Goal: Task Accomplishment & Management: Use online tool/utility

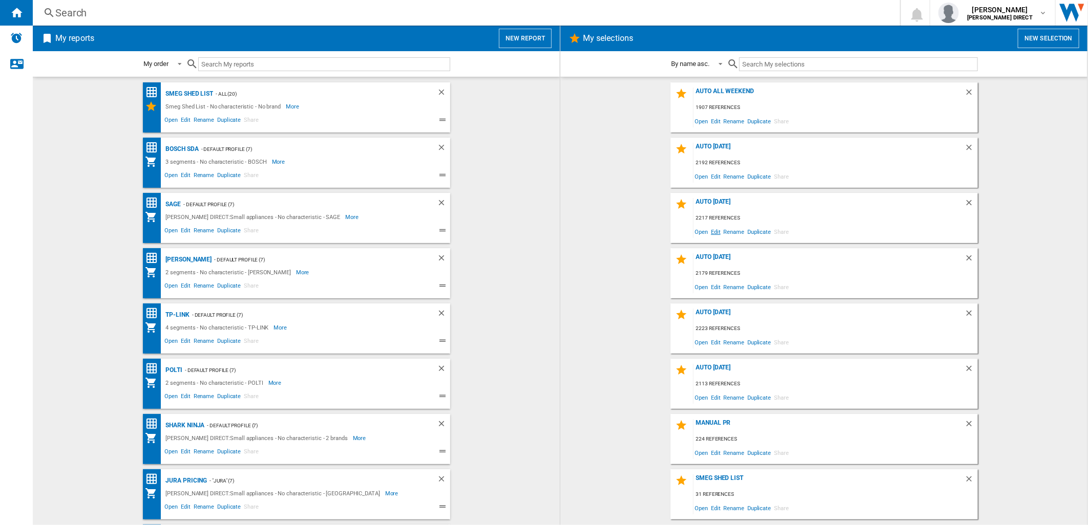
click at [721, 233] on span "Edit" at bounding box center [715, 232] width 13 height 14
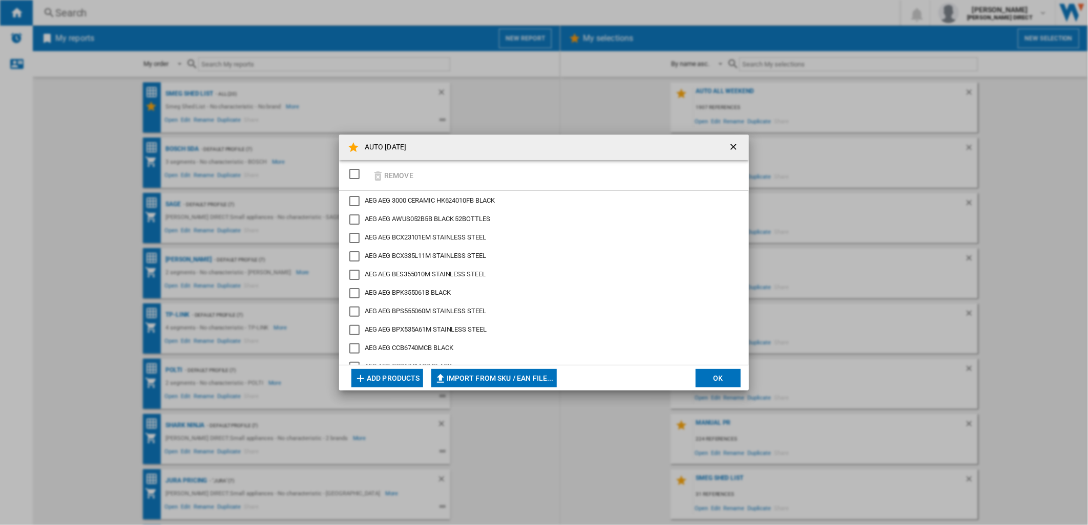
click at [356, 177] on div "SELECTIONS.EDITION_POPUP.SELECT_DESELECT" at bounding box center [354, 174] width 10 height 10
drag, startPoint x: 390, startPoint y: 176, endPoint x: 394, endPoint y: 192, distance: 16.5
click at [390, 175] on button "Remove" at bounding box center [393, 175] width 48 height 24
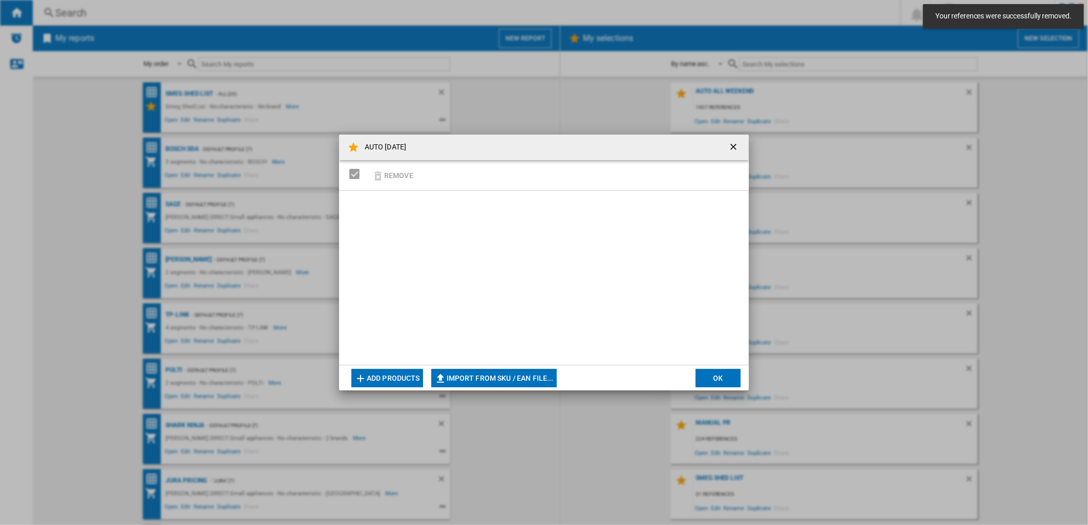
click at [471, 376] on button "Import from SKU / EAN file..." at bounding box center [493, 378] width 125 height 18
type input "**********"
click at [499, 381] on button "Import from SKU / EAN file..." at bounding box center [493, 378] width 125 height 18
type input "**********"
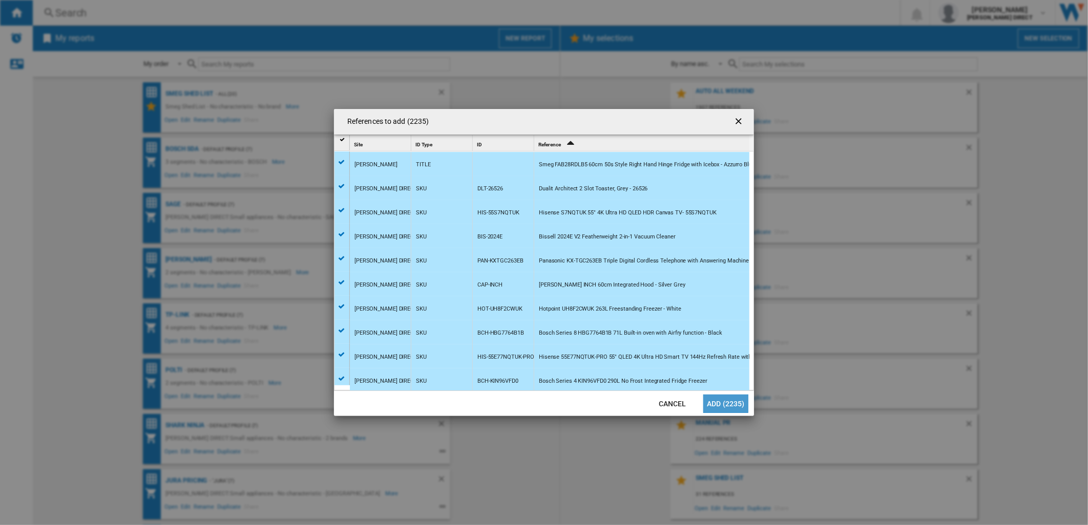
click at [709, 404] on button "Add (2235)" at bounding box center [725, 404] width 45 height 18
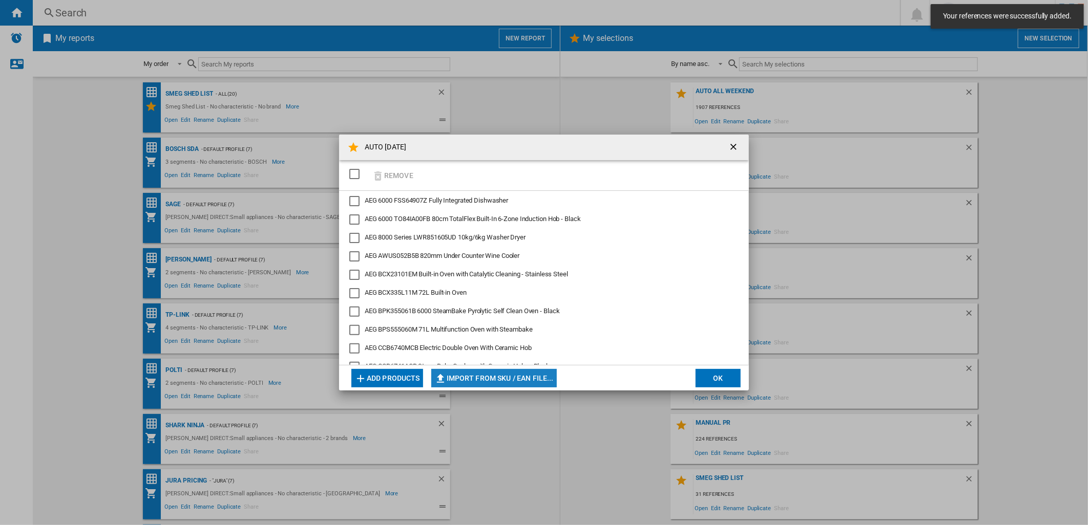
click at [474, 381] on button "Import from SKU / EAN file..." at bounding box center [493, 378] width 125 height 18
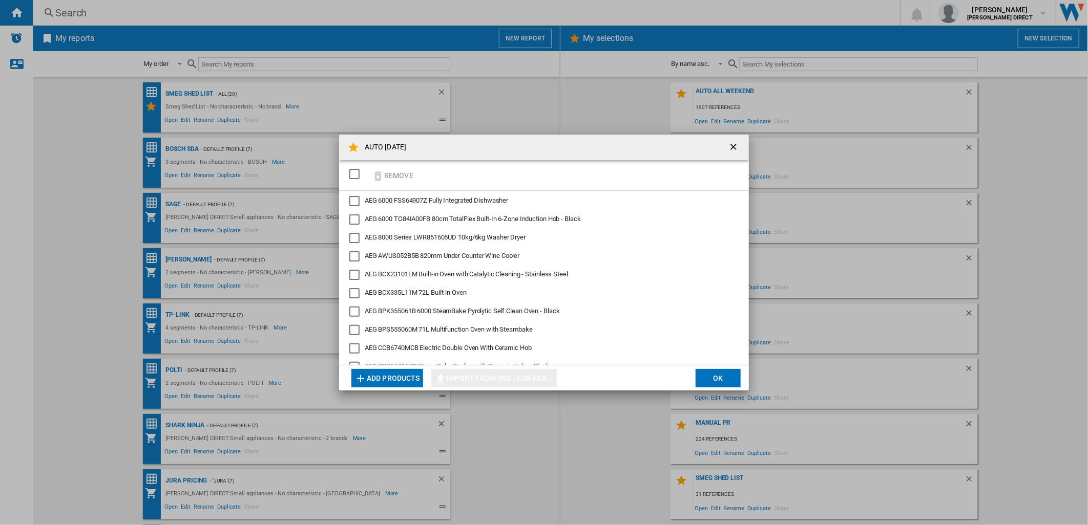
click at [737, 149] on ng-md-icon "getI18NText('BUTTONS.CLOSE_DIALOG')" at bounding box center [734, 148] width 12 height 12
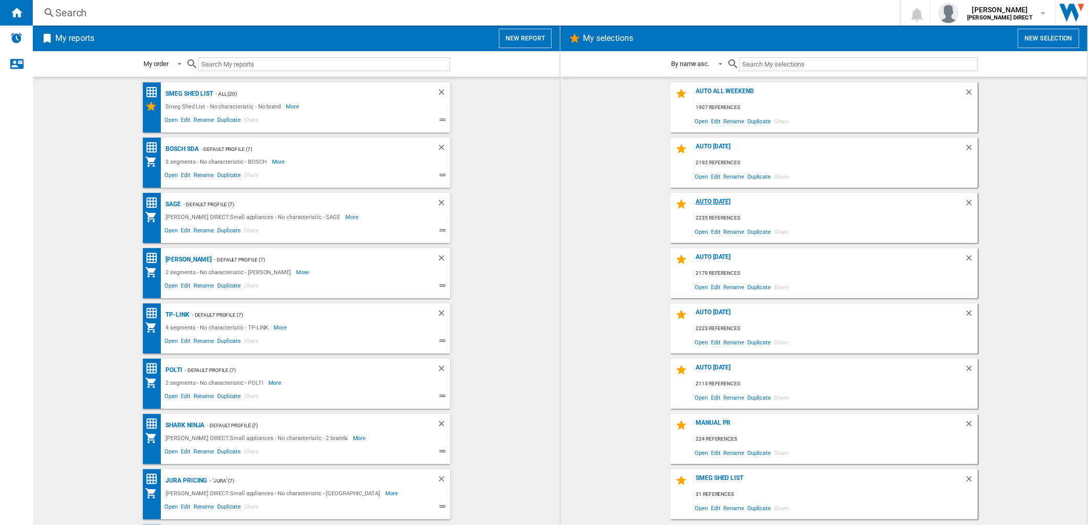
click at [719, 202] on div "AUTO MONDAY" at bounding box center [828, 205] width 271 height 14
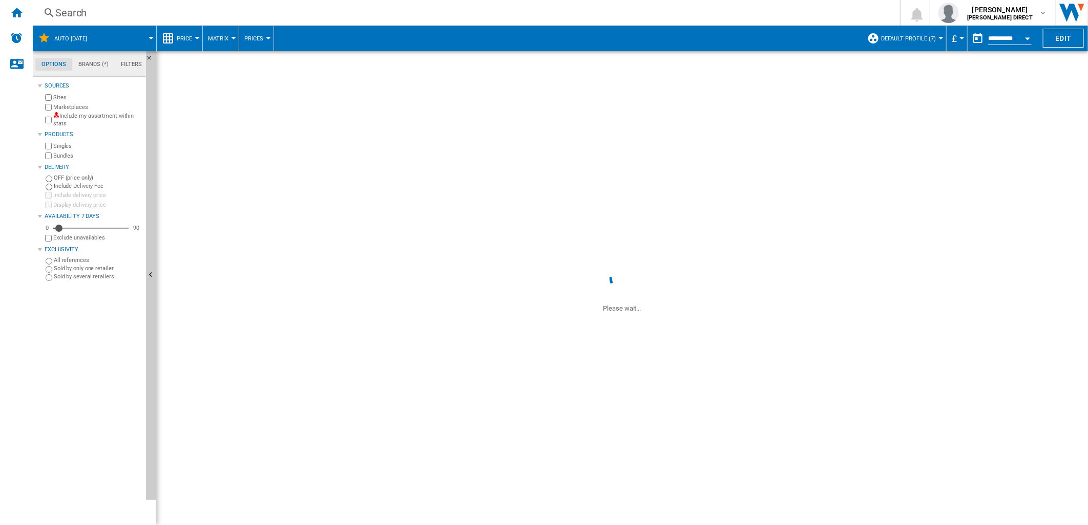
click at [80, 120] on label "Include my assortment within stats" at bounding box center [97, 120] width 89 height 16
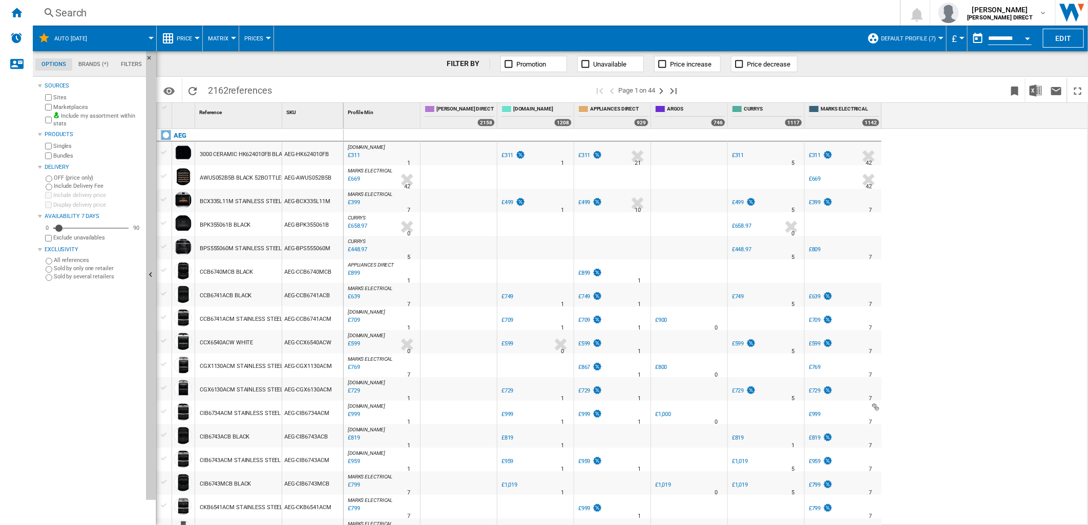
click at [65, 156] on label "Bundles" at bounding box center [97, 156] width 89 height 8
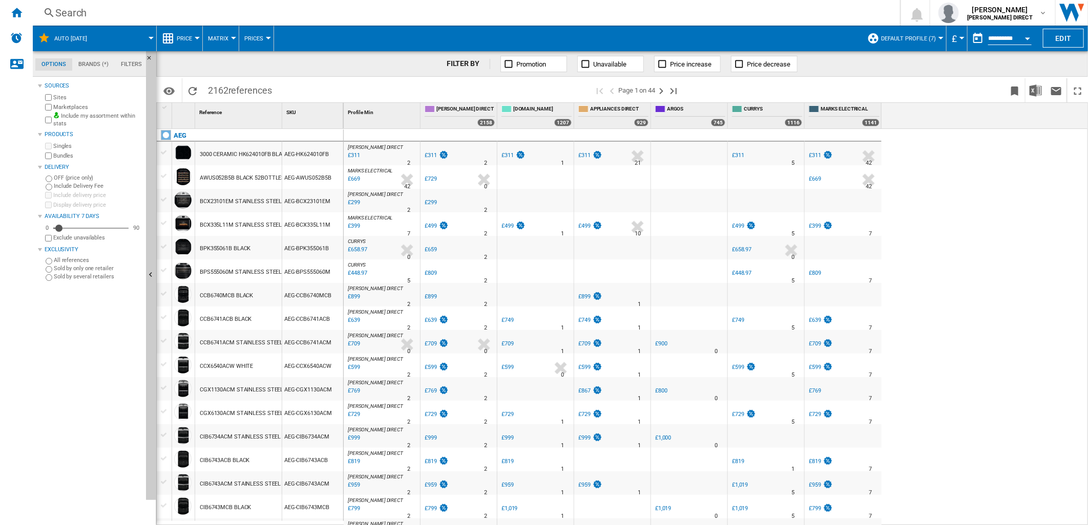
click at [909, 36] on span "Default profile (7)" at bounding box center [908, 38] width 55 height 7
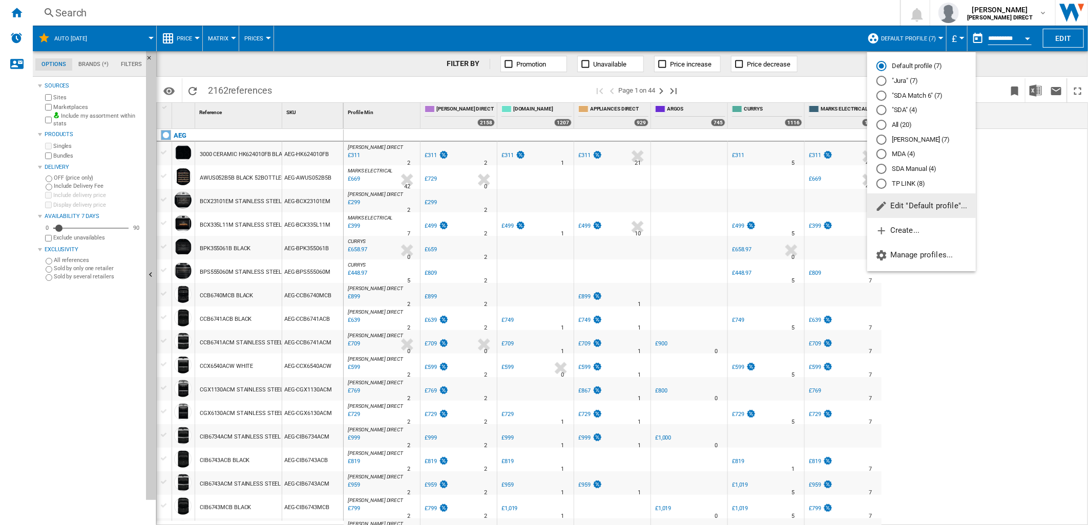
click at [911, 65] on md-radio-button "Default profile (7)" at bounding box center [921, 66] width 90 height 10
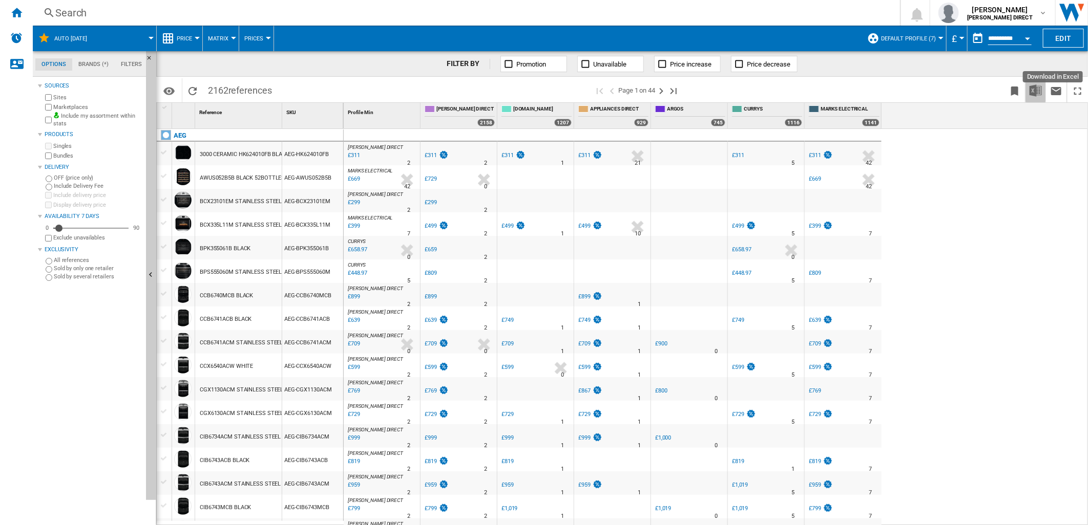
click at [1038, 93] on img "Download in Excel" at bounding box center [1035, 91] width 12 height 12
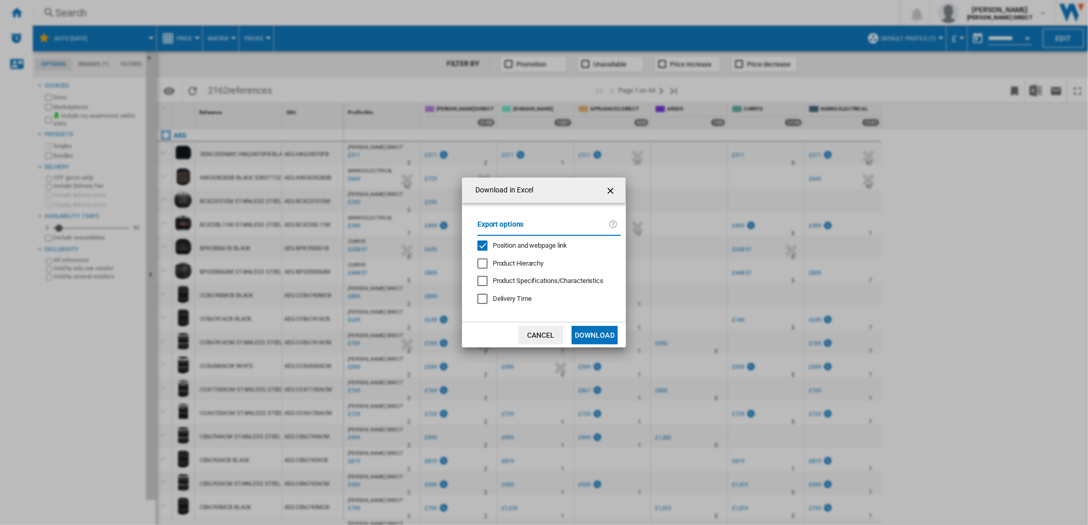
click at [534, 242] on span "Position and webpage link" at bounding box center [530, 246] width 75 height 8
click at [591, 337] on button "Download" at bounding box center [595, 335] width 46 height 18
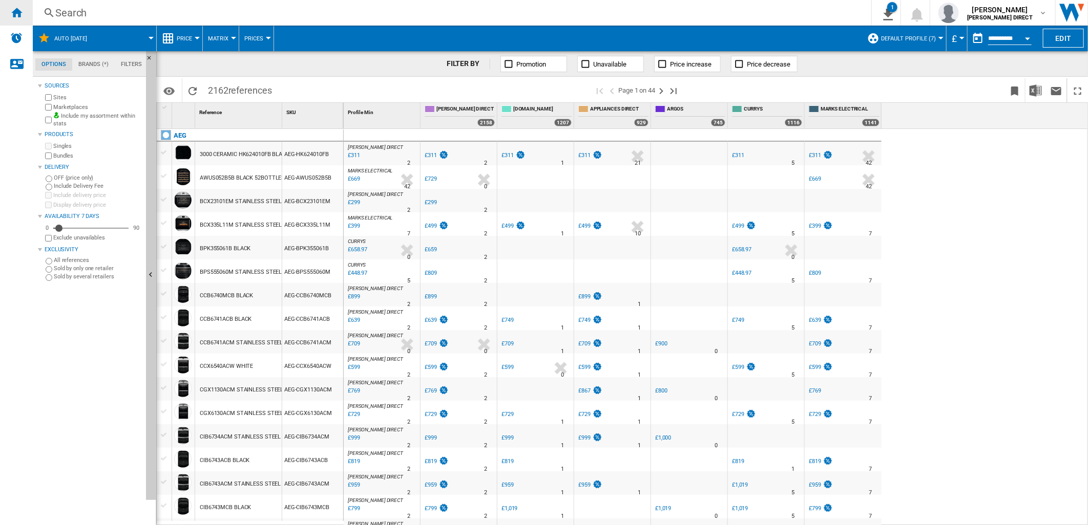
click at [19, 18] on div "Home" at bounding box center [16, 13] width 33 height 26
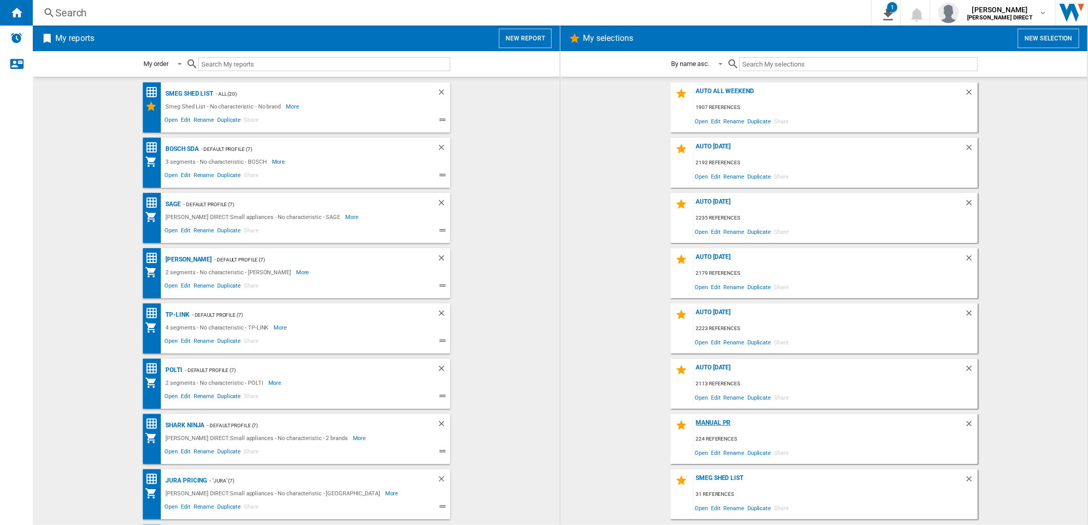
click at [713, 422] on div "Manual PR" at bounding box center [828, 426] width 271 height 14
click at [718, 451] on span "Edit" at bounding box center [715, 453] width 13 height 14
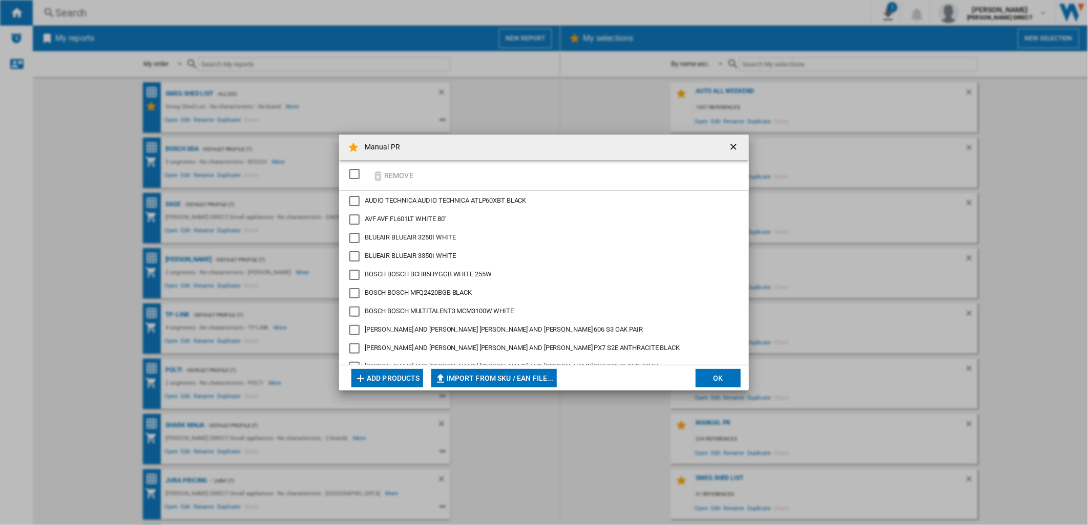
click at [356, 177] on div "SELECTIONS.EDITION_POPUP.SELECT_DESELECT" at bounding box center [354, 174] width 10 height 10
click at [391, 172] on button "Remove" at bounding box center [393, 175] width 48 height 24
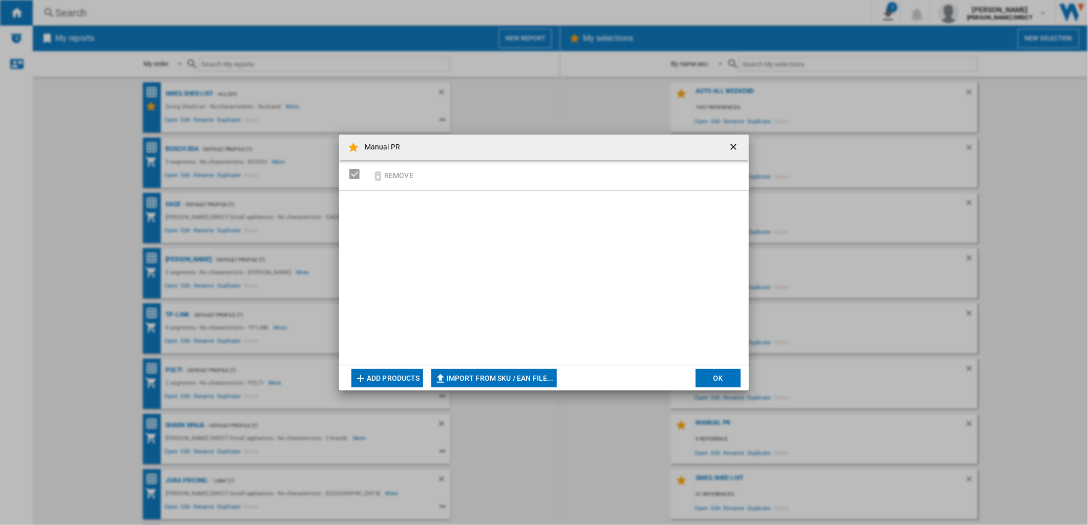
click at [472, 379] on button "Import from SKU / EAN file..." at bounding box center [493, 378] width 125 height 18
type input "**********"
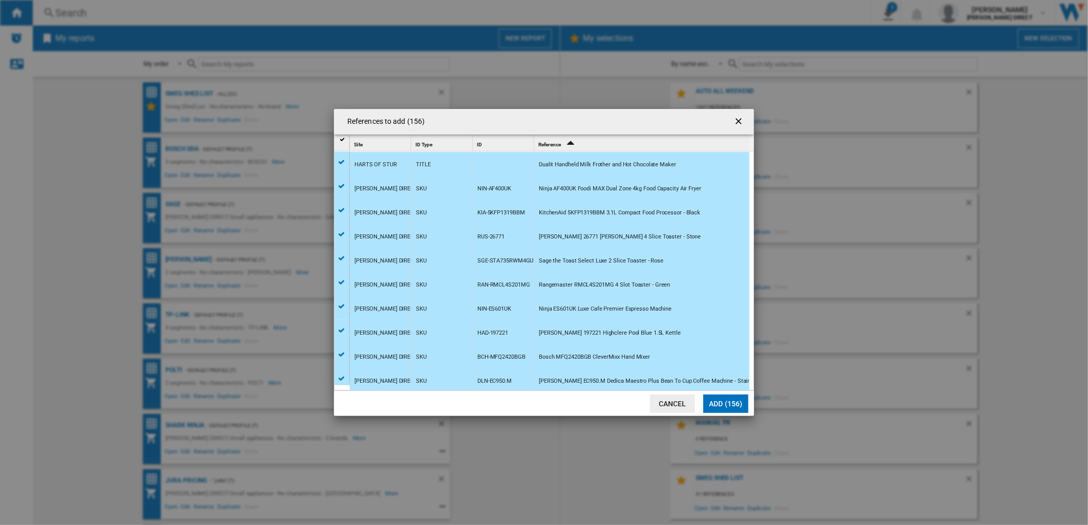
click at [712, 402] on button "Add (156)" at bounding box center [725, 404] width 45 height 18
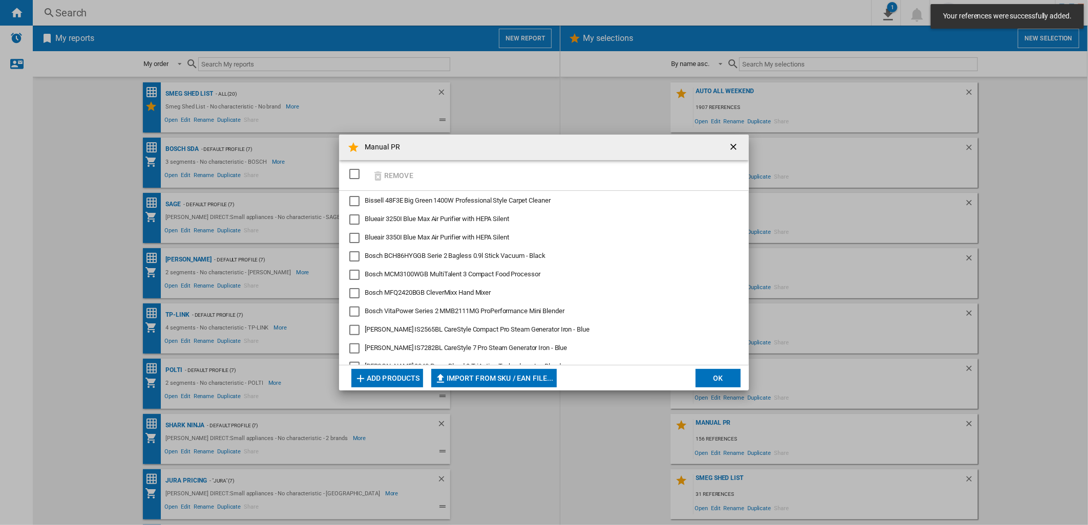
click at [713, 372] on button "OK" at bounding box center [717, 378] width 45 height 18
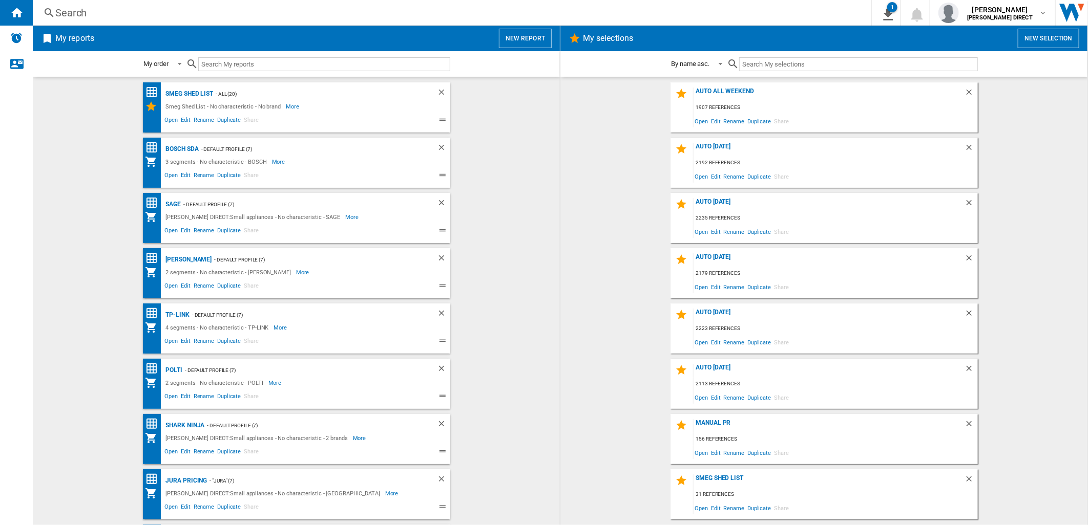
click at [709, 417] on div "Manual PR 156 references Open Edit Rename Duplicate Share" at bounding box center [823, 439] width 307 height 50
click at [712, 420] on div "Manual PR" at bounding box center [828, 426] width 271 height 14
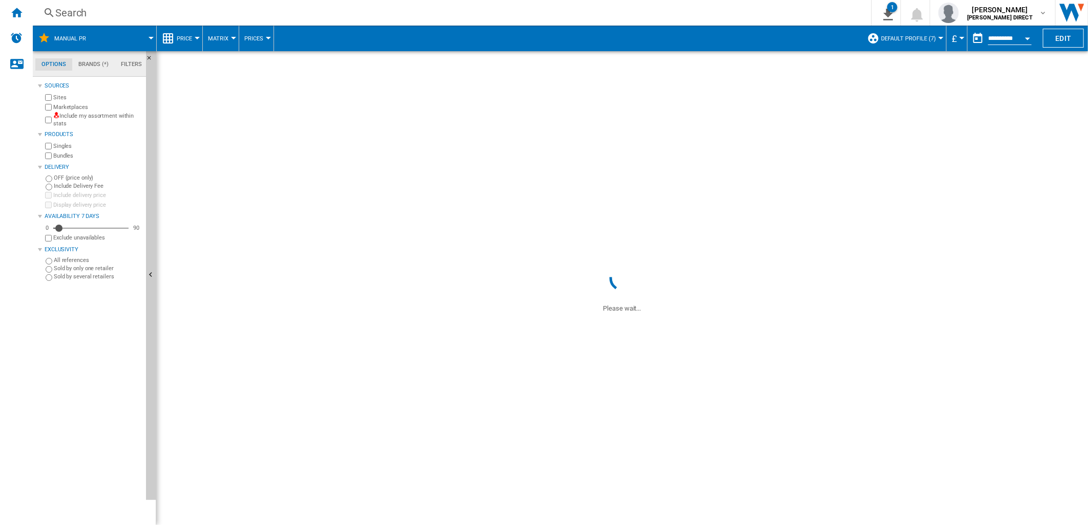
click at [83, 113] on label "Include my assortment within stats" at bounding box center [97, 120] width 89 height 16
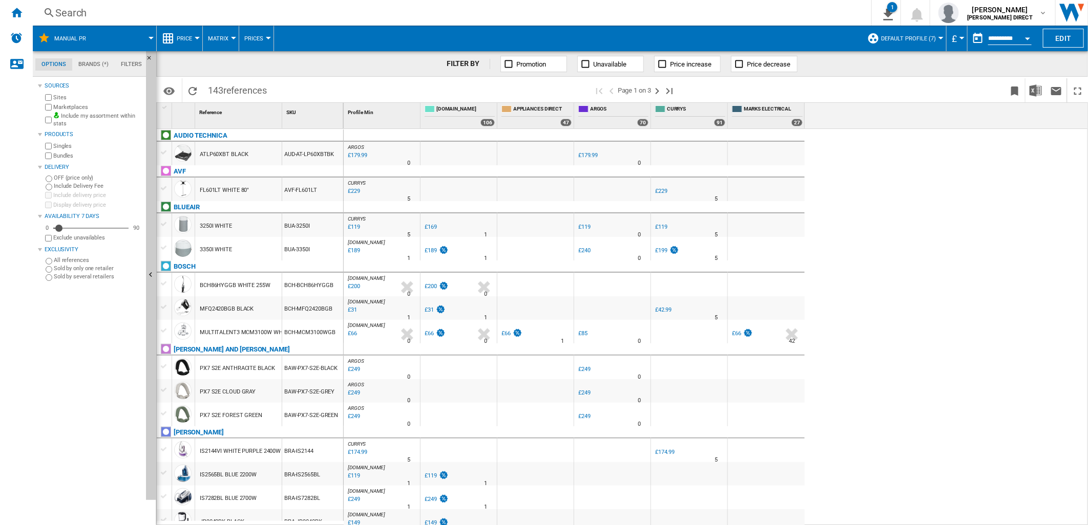
click at [83, 115] on label "Include my assortment within stats" at bounding box center [97, 120] width 89 height 16
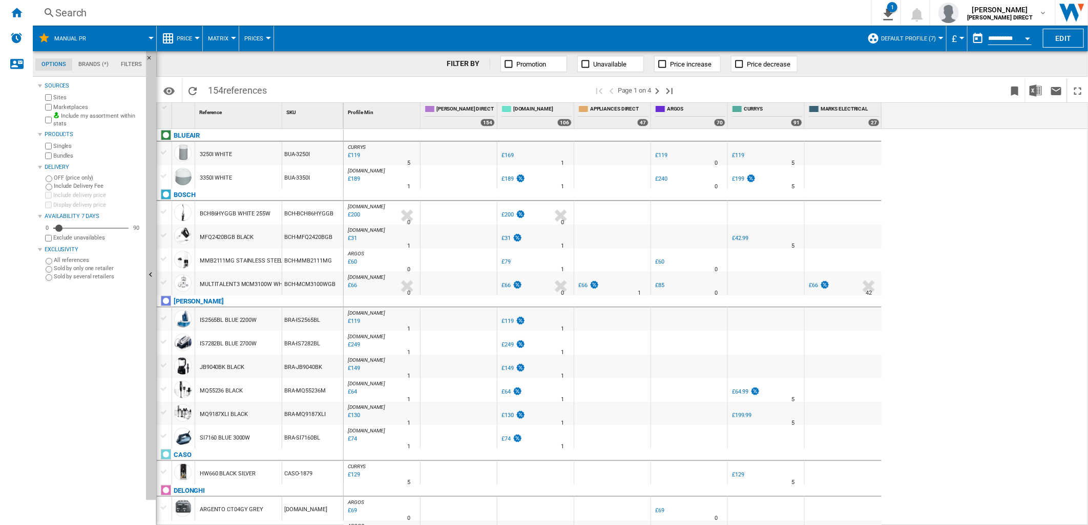
drag, startPoint x: 62, startPoint y: 152, endPoint x: 15, endPoint y: 189, distance: 60.1
click at [62, 152] on label "Bundles" at bounding box center [97, 156] width 89 height 8
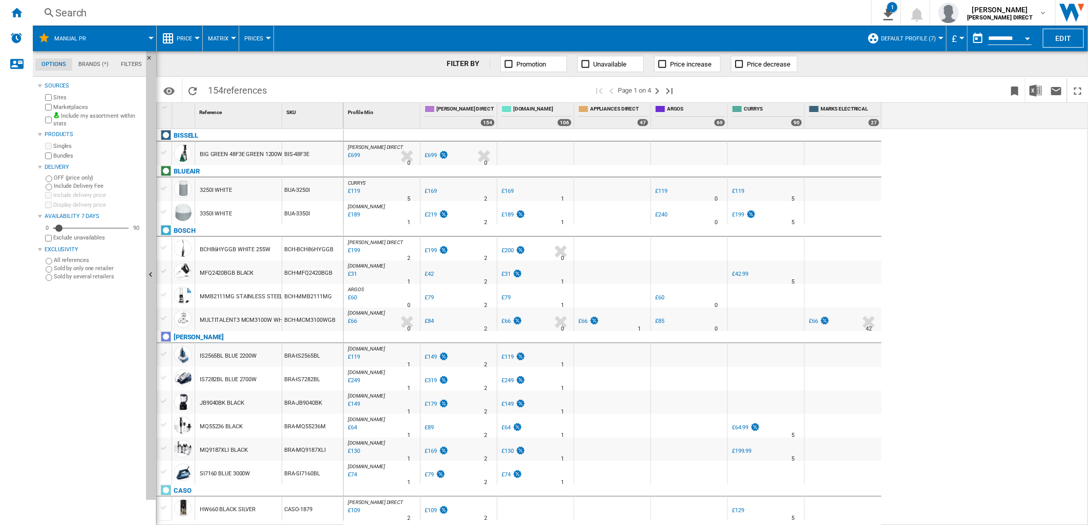
click at [217, 36] on span "Matrix" at bounding box center [218, 38] width 20 height 7
click at [227, 91] on span "Ranking" at bounding box center [225, 87] width 28 height 9
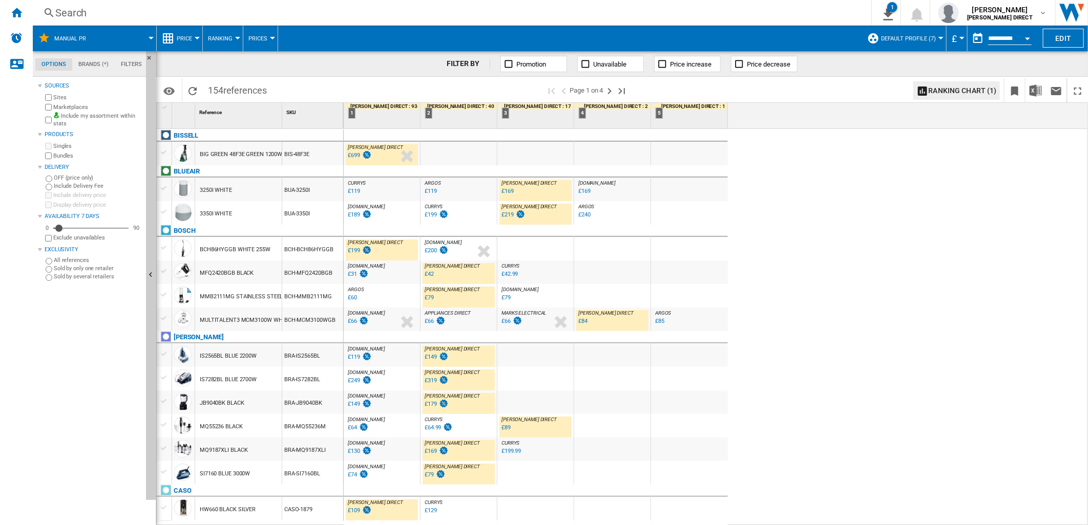
click at [513, 214] on div "£219" at bounding box center [513, 215] width 26 height 10
click at [352, 251] on div "£199" at bounding box center [354, 250] width 12 height 7
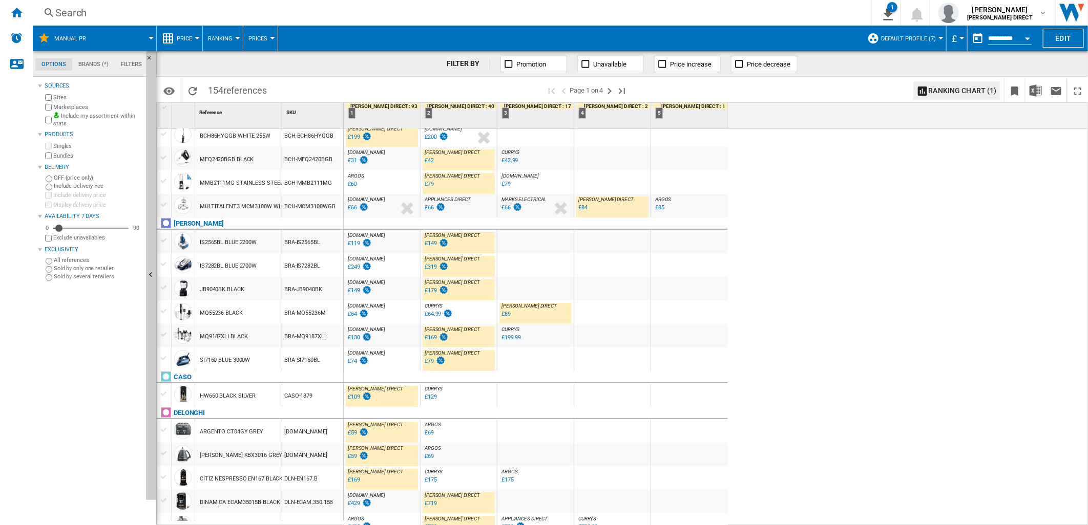
scroll to position [227, 0]
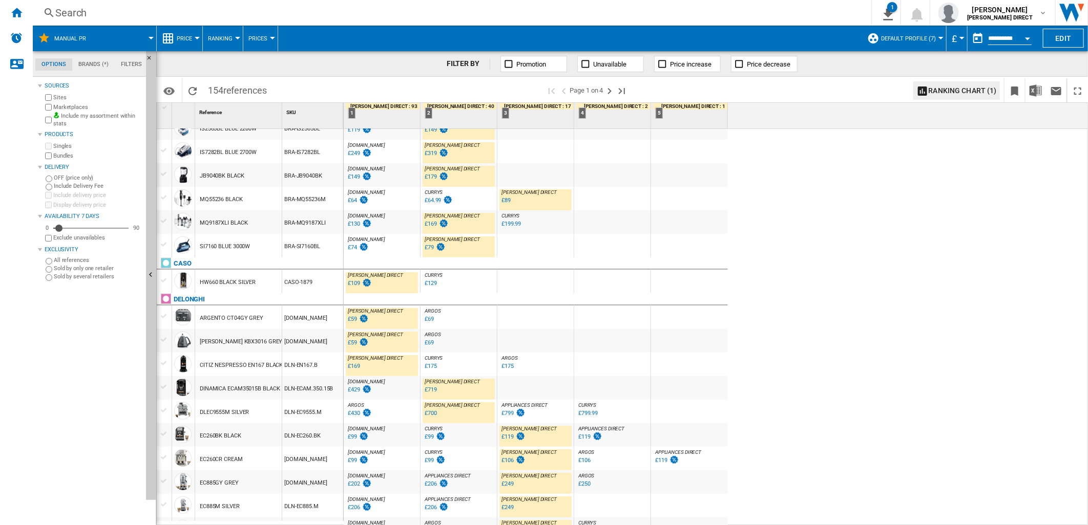
click at [357, 285] on div "£109" at bounding box center [354, 283] width 12 height 7
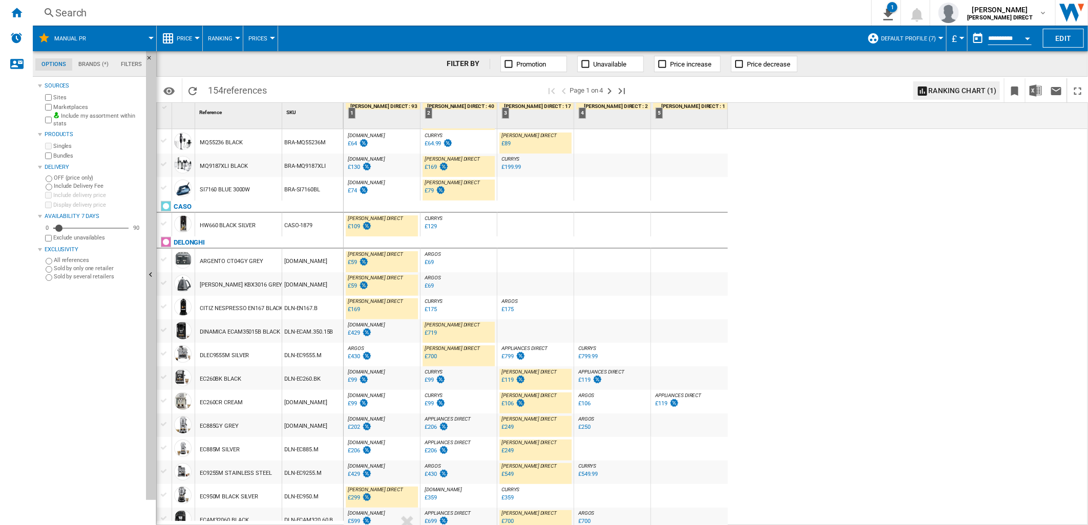
click at [351, 263] on div "£59" at bounding box center [352, 262] width 9 height 7
click at [356, 312] on div "£169" at bounding box center [354, 309] width 12 height 7
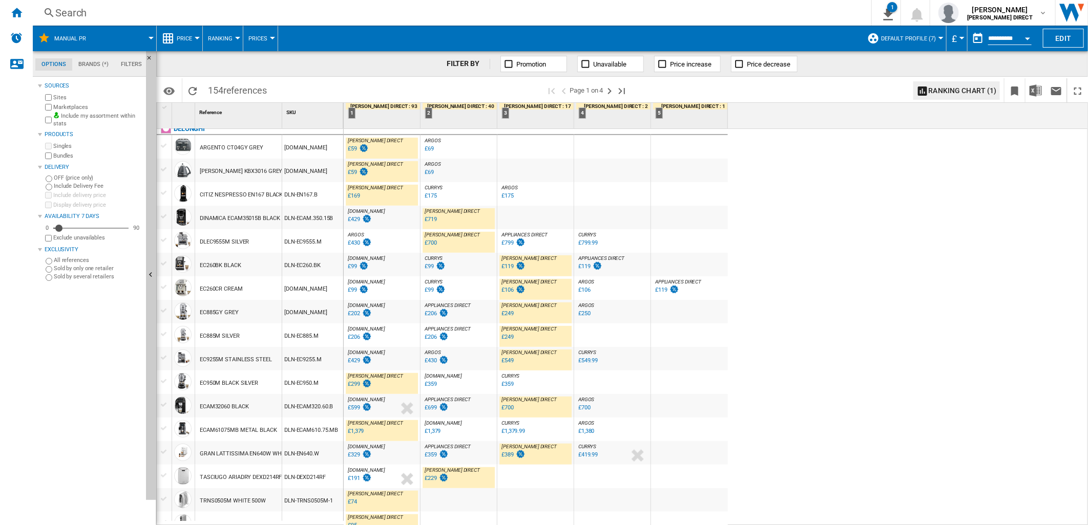
click at [432, 243] on div "£700" at bounding box center [431, 243] width 12 height 7
drag, startPoint x: 509, startPoint y: 268, endPoint x: 493, endPoint y: 275, distance: 17.4
click at [493, 277] on div "HUGHES DIRECT : HUGHES DIRECT 0.0 % £699 % N/A HUGHES DIRECT : HUGHES DIRECT CU…" at bounding box center [536, 366] width 384 height 1270
click at [504, 267] on div "£119" at bounding box center [507, 266] width 12 height 7
click at [508, 292] on div "£106" at bounding box center [507, 290] width 12 height 7
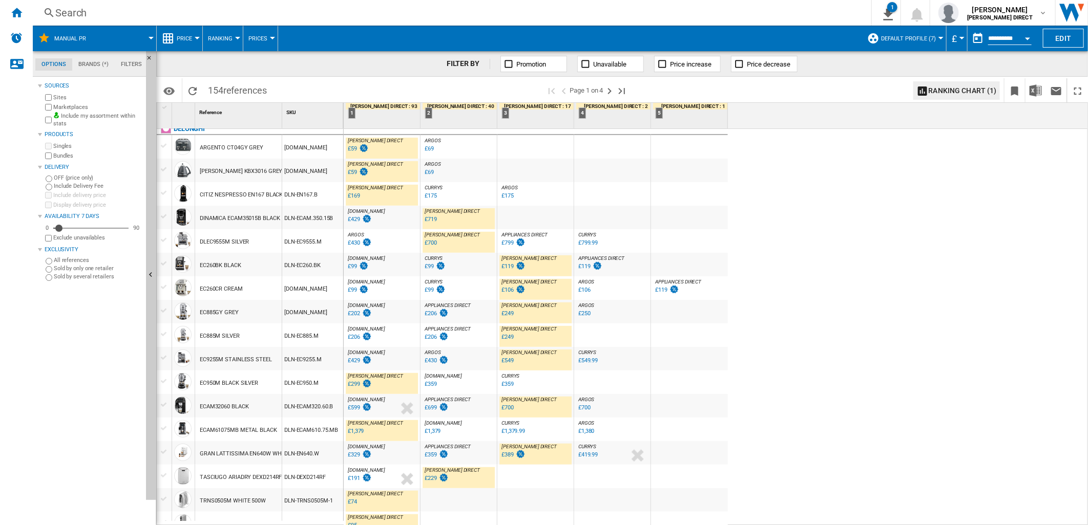
click at [510, 315] on div "£249" at bounding box center [507, 313] width 12 height 7
click at [506, 337] on div "£249" at bounding box center [507, 337] width 12 height 7
click at [356, 385] on div "£299" at bounding box center [354, 384] width 12 height 7
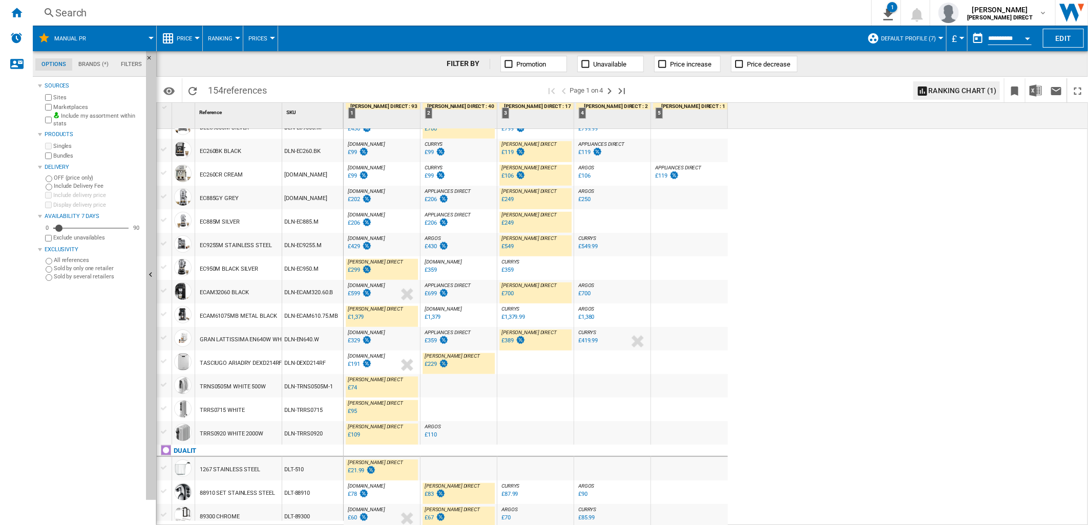
click at [355, 318] on div "£1,379" at bounding box center [356, 317] width 16 height 7
click at [508, 342] on div "£389" at bounding box center [507, 340] width 12 height 7
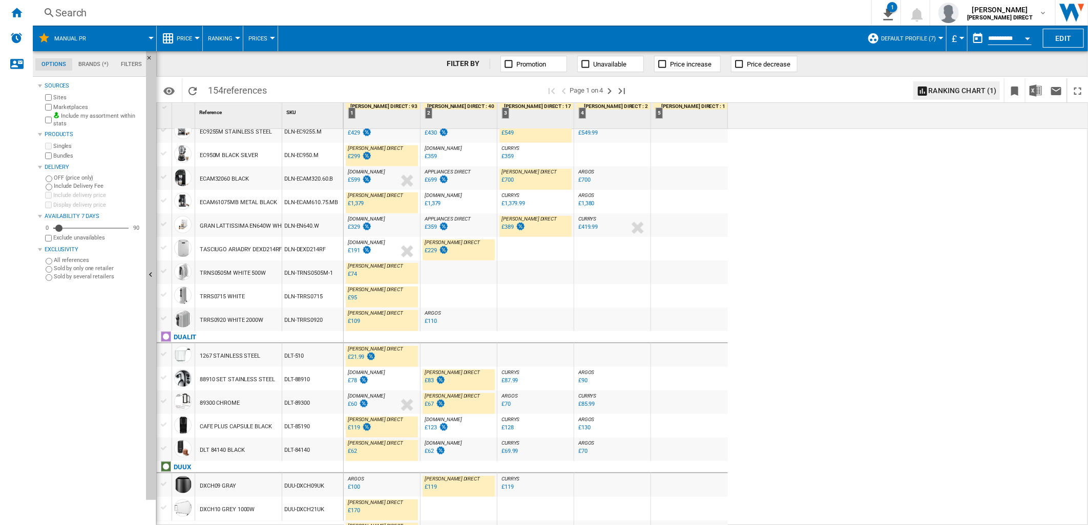
scroll to position [683, 0]
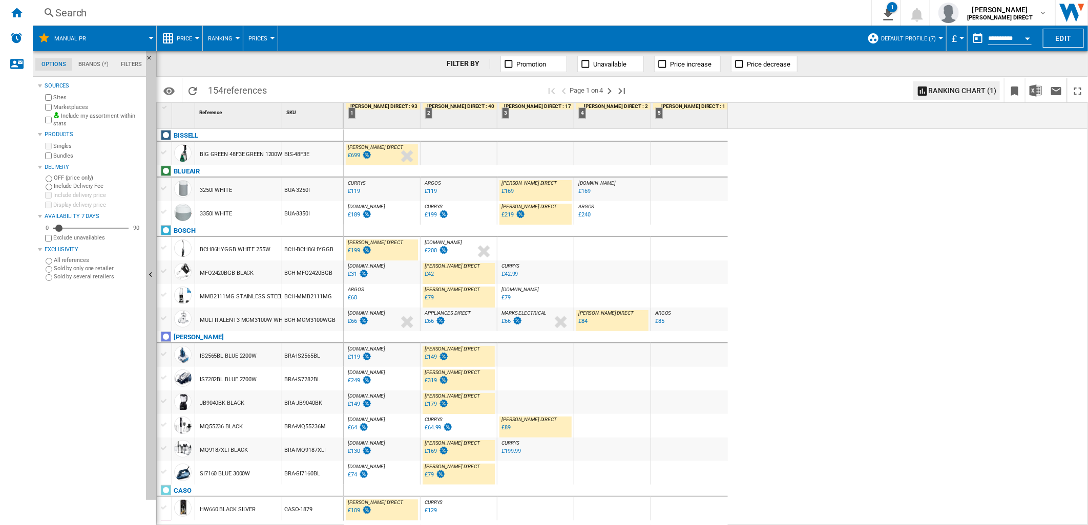
scroll to position [683, 0]
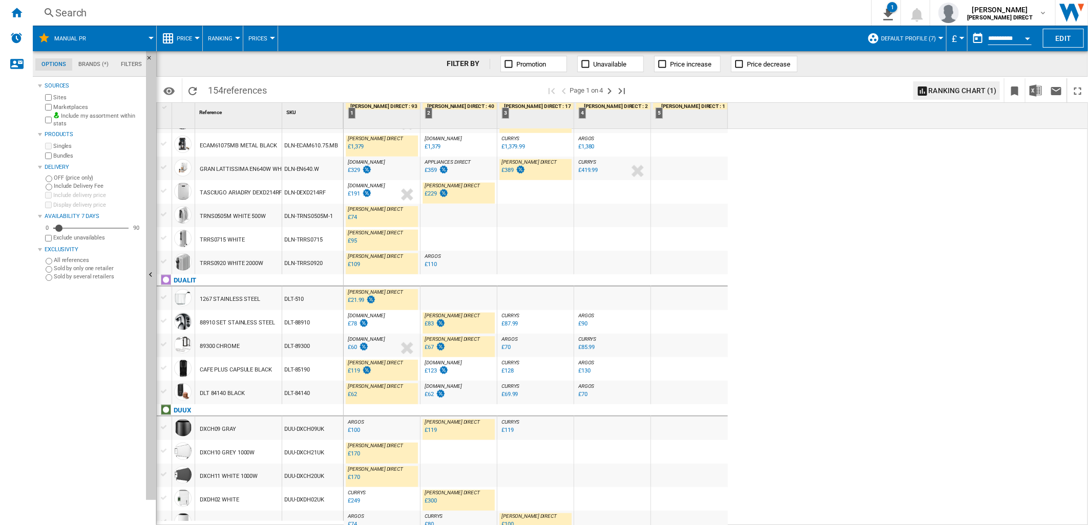
click at [429, 347] on div "£67" at bounding box center [429, 347] width 9 height 7
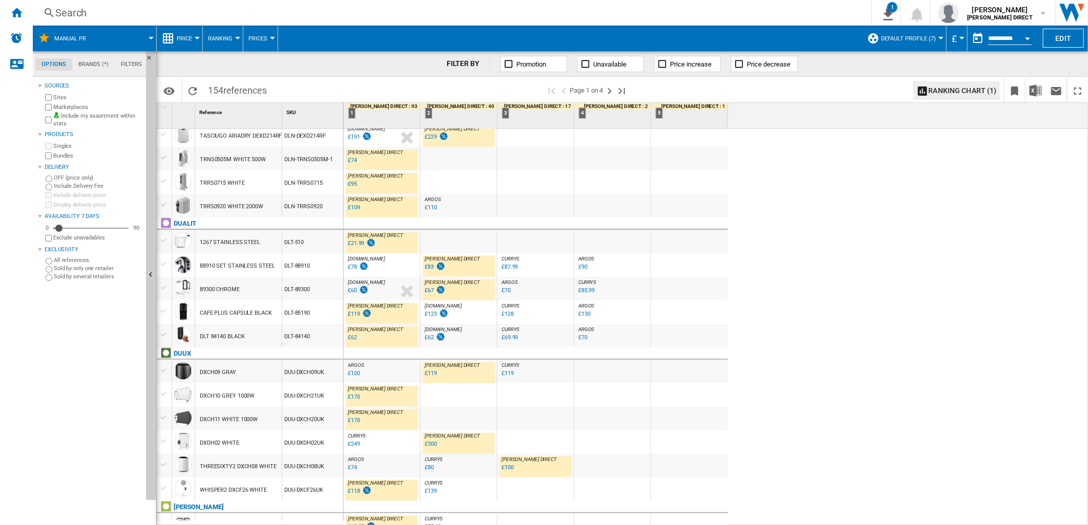
scroll to position [796, 0]
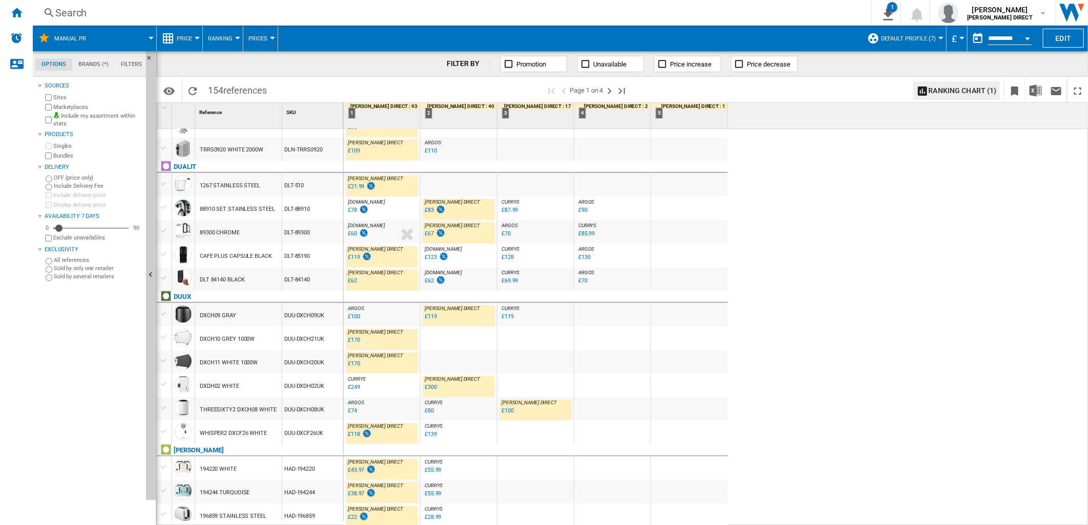
click at [353, 364] on div "£170" at bounding box center [354, 364] width 12 height 7
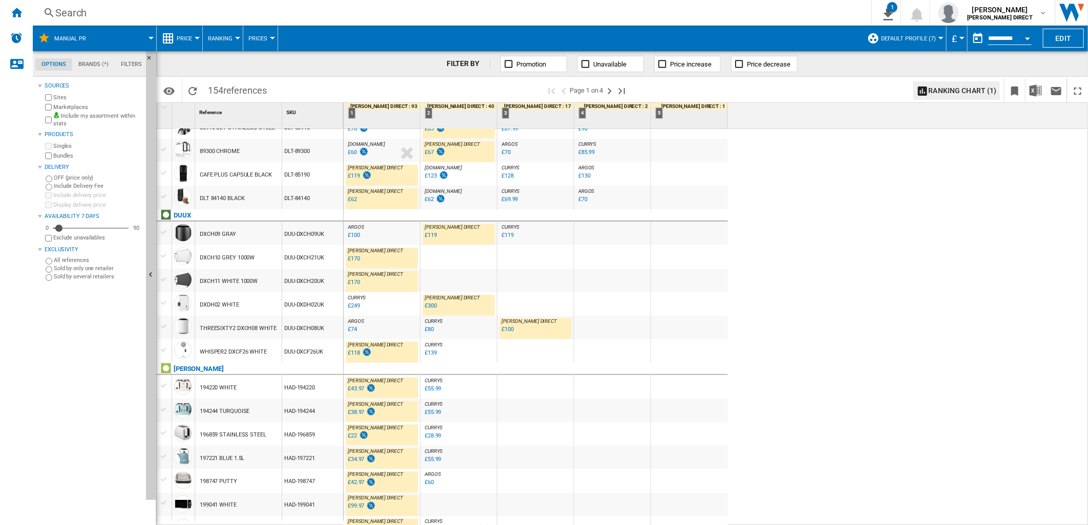
click at [427, 306] on div "£300" at bounding box center [431, 306] width 12 height 7
click at [352, 354] on div "£118" at bounding box center [354, 353] width 12 height 7
click at [606, 95] on ng-md-icon "Next page" at bounding box center [609, 91] width 12 height 12
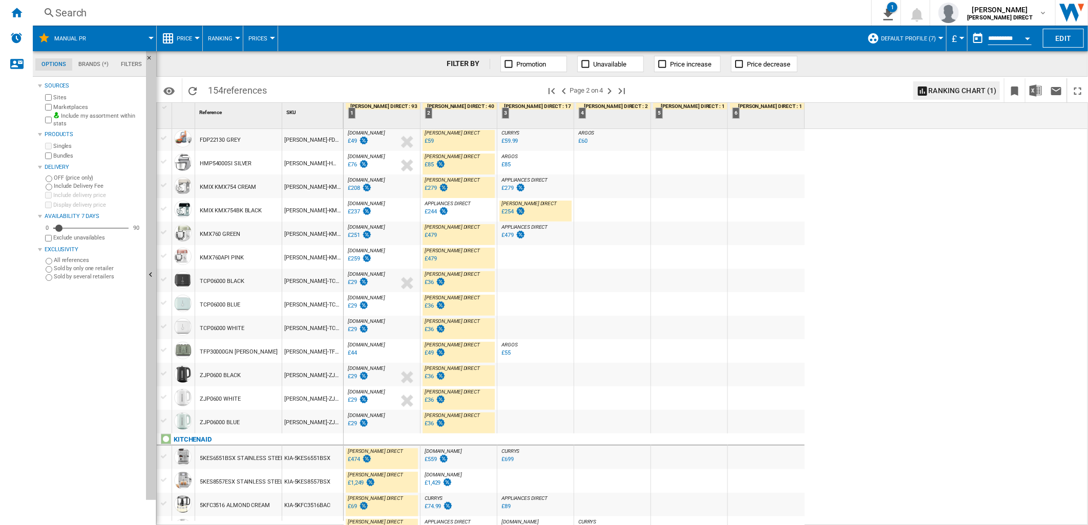
scroll to position [114, 0]
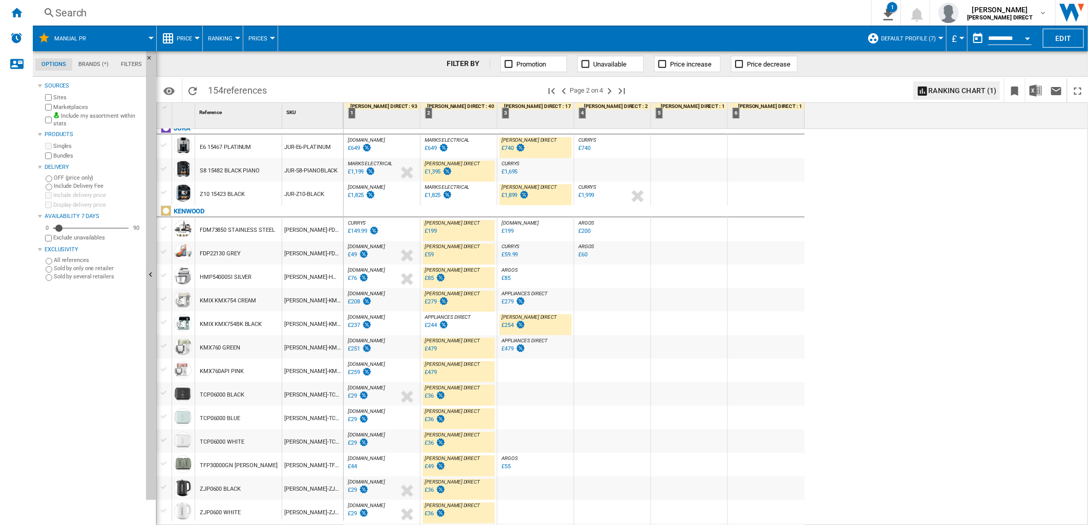
click at [429, 174] on div "£1,395" at bounding box center [433, 171] width 16 height 7
click at [511, 196] on div "£1,899" at bounding box center [509, 195] width 16 height 7
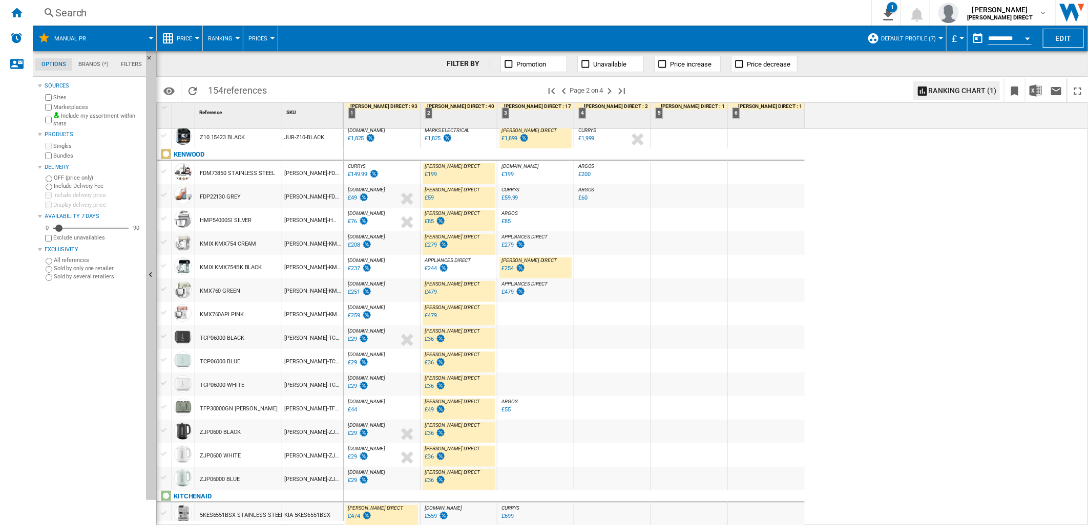
scroll to position [341, 0]
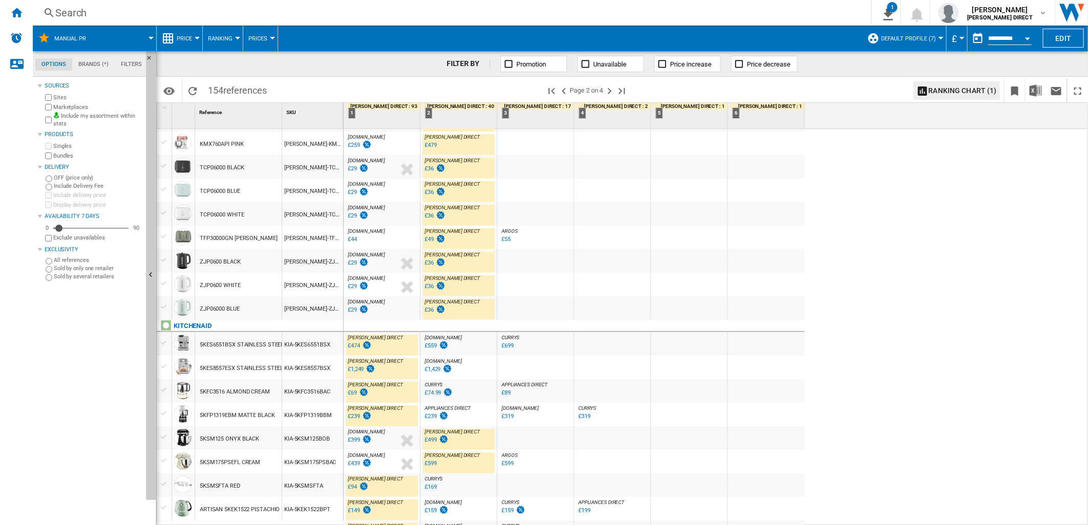
click at [354, 350] on div "£474" at bounding box center [359, 346] width 26 height 10
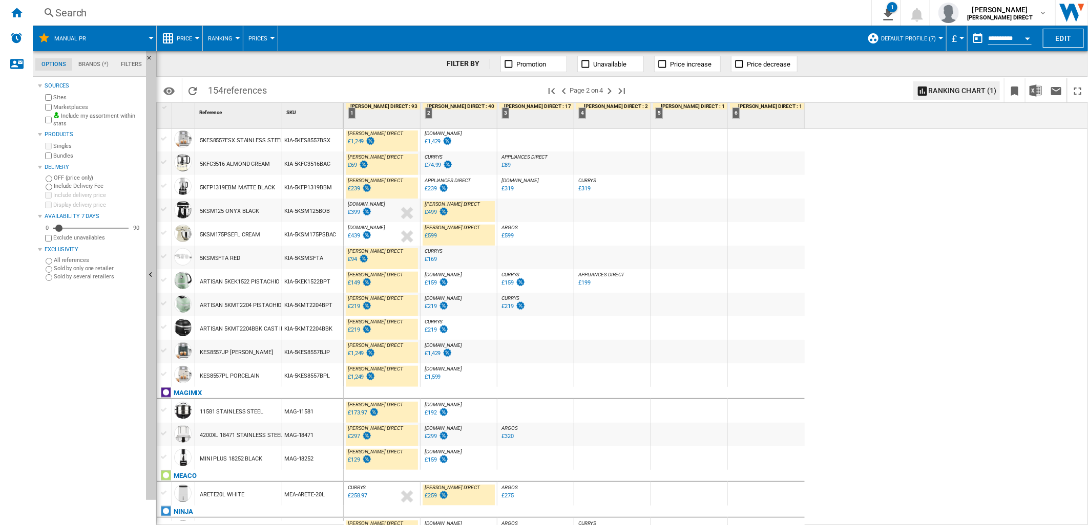
scroll to position [683, 0]
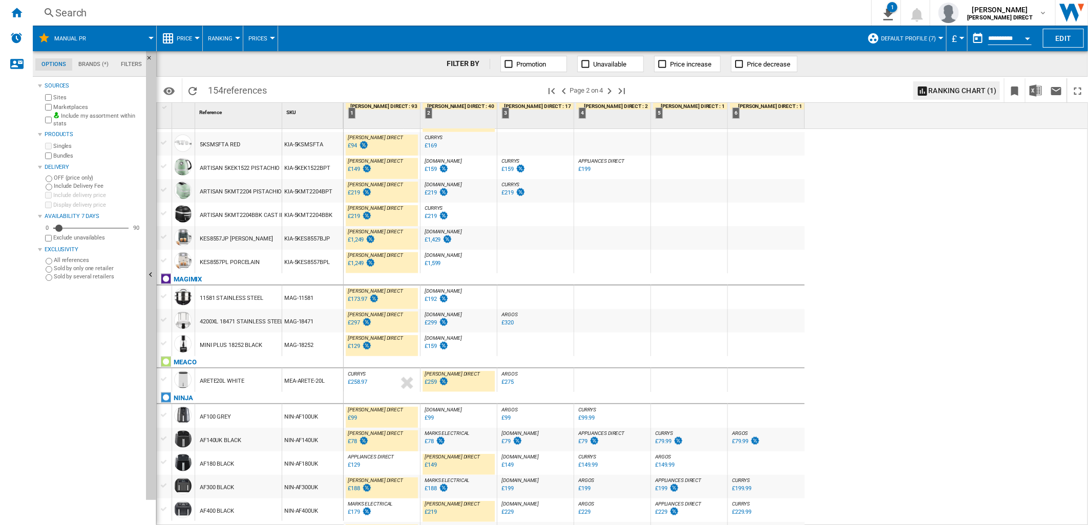
click at [362, 298] on div "£173.97" at bounding box center [357, 299] width 19 height 7
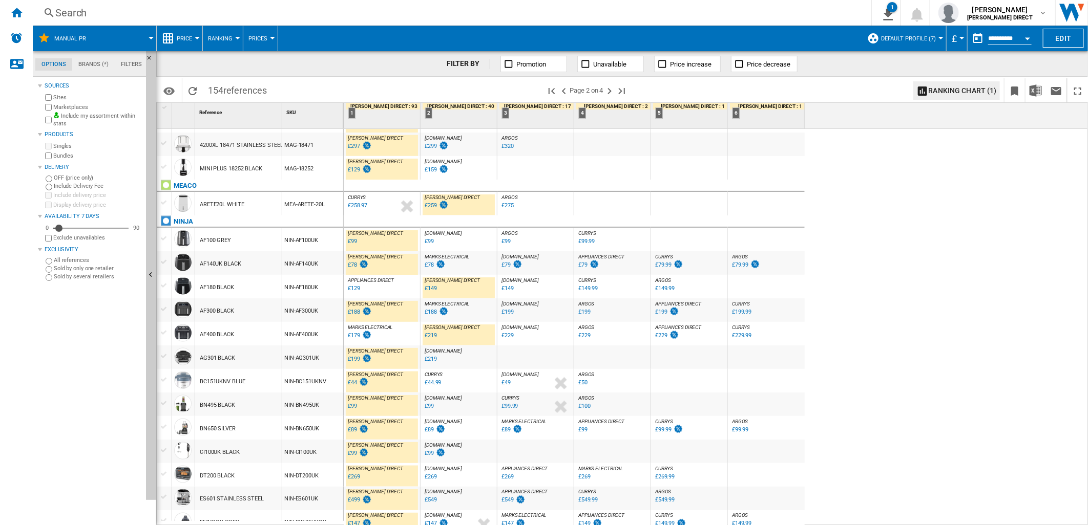
scroll to position [867, 0]
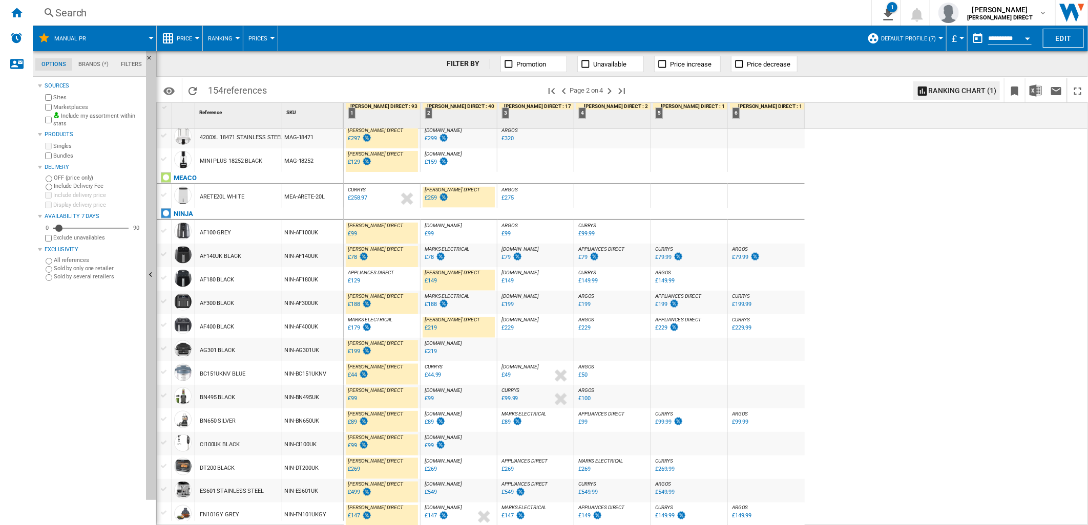
click at [351, 492] on div "£499" at bounding box center [354, 493] width 12 height 7
click at [609, 90] on ng-md-icon "Next page" at bounding box center [609, 91] width 12 height 12
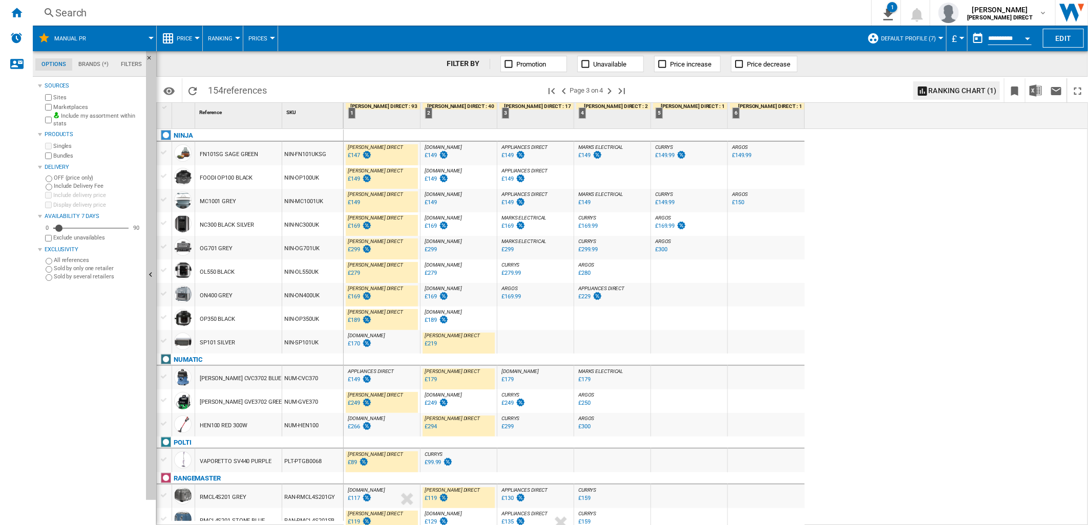
click at [354, 156] on div "£147" at bounding box center [354, 155] width 12 height 7
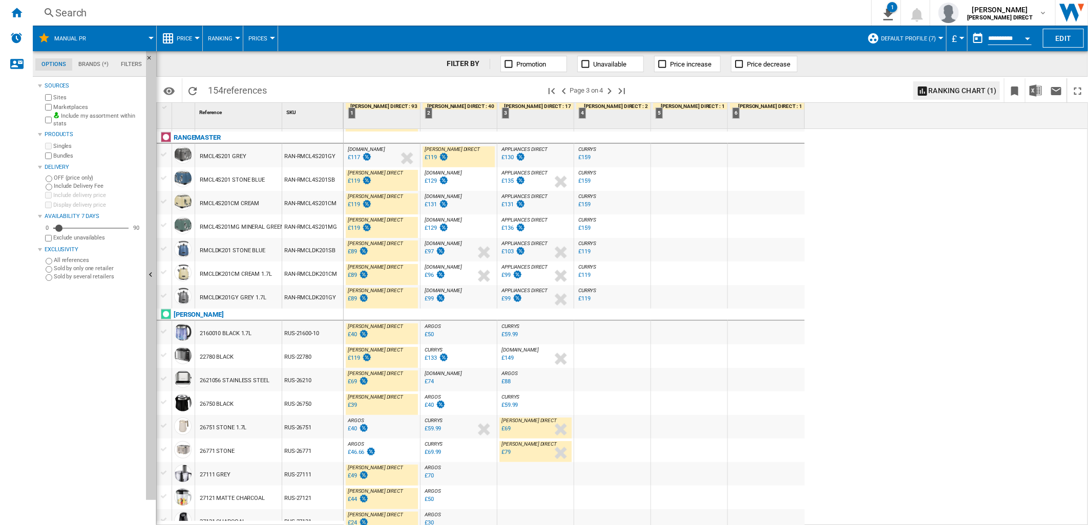
scroll to position [455, 0]
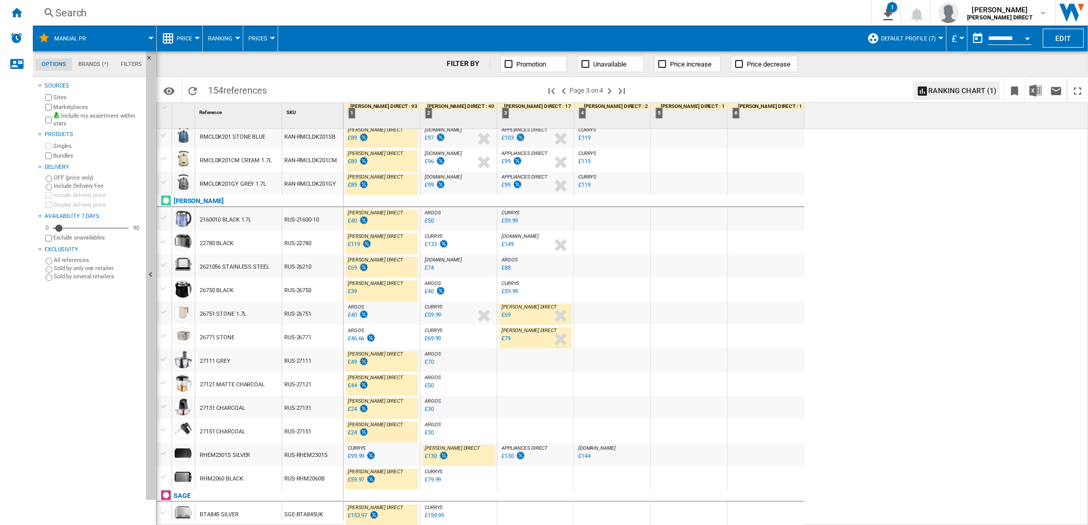
click at [350, 223] on div "£40" at bounding box center [352, 221] width 9 height 7
click at [355, 292] on div "£39" at bounding box center [352, 291] width 9 height 7
click at [508, 315] on div "£69" at bounding box center [505, 315] width 9 height 7
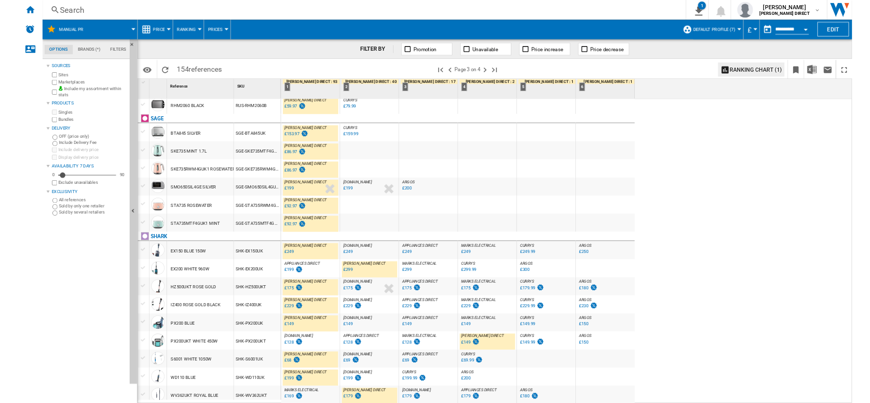
scroll to position [879, 0]
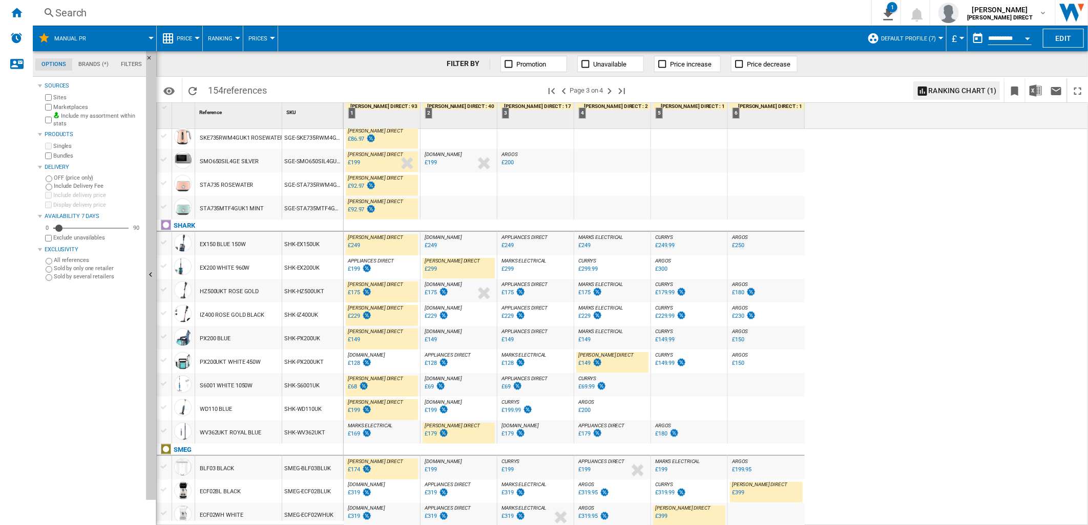
click at [584, 362] on div "£149" at bounding box center [584, 363] width 12 height 7
click at [428, 432] on div "£179" at bounding box center [431, 434] width 12 height 7
click at [355, 470] on div "£174" at bounding box center [354, 470] width 12 height 7
click at [610, 89] on ng-md-icon "Next page" at bounding box center [609, 91] width 12 height 12
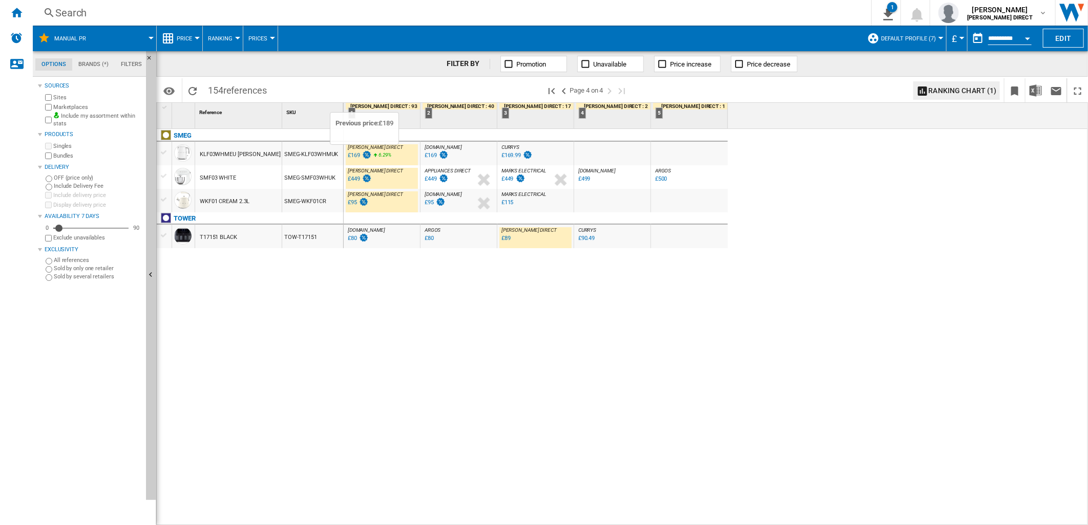
click at [360, 157] on div "£169" at bounding box center [359, 156] width 26 height 10
click at [359, 180] on div "£449" at bounding box center [354, 179] width 12 height 7
click at [357, 201] on div "£95" at bounding box center [357, 203] width 23 height 10
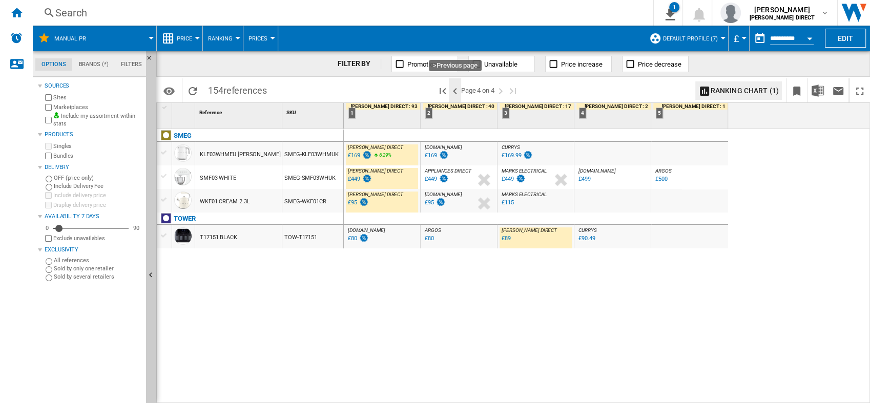
click at [453, 92] on ng-md-icon ">Previous page" at bounding box center [455, 91] width 12 height 12
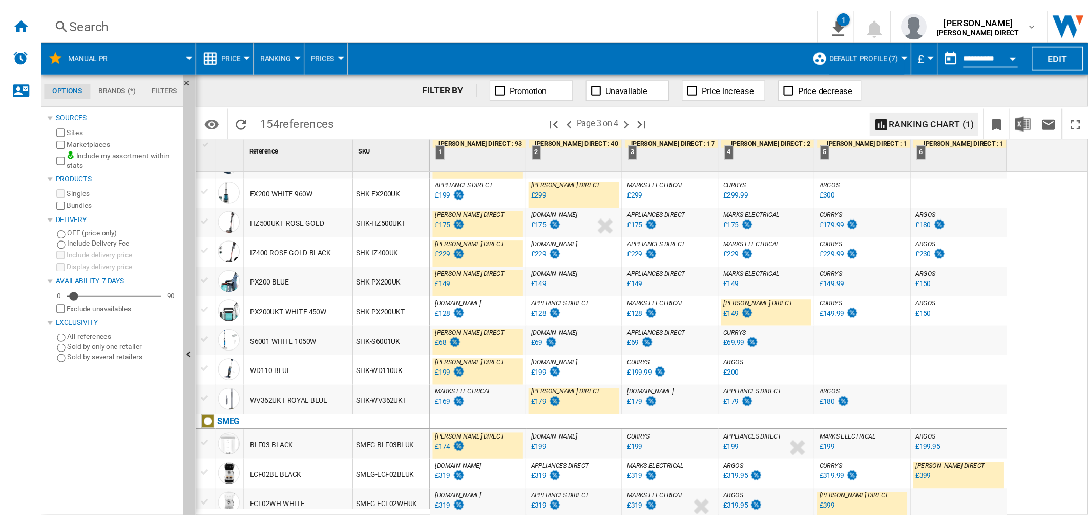
scroll to position [1002, 0]
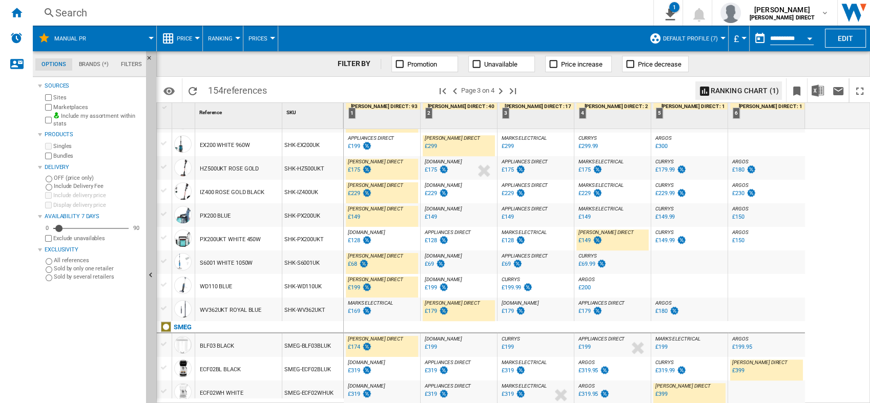
click at [670, 371] on div "£319.99" at bounding box center [664, 370] width 19 height 7
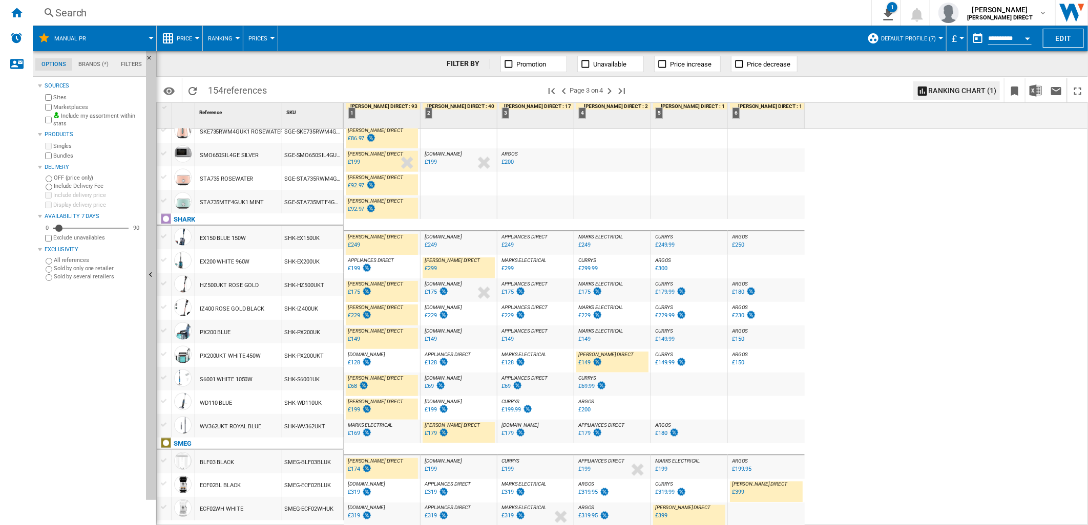
scroll to position [878, 0]
